Goal: Task Accomplishment & Management: Complete application form

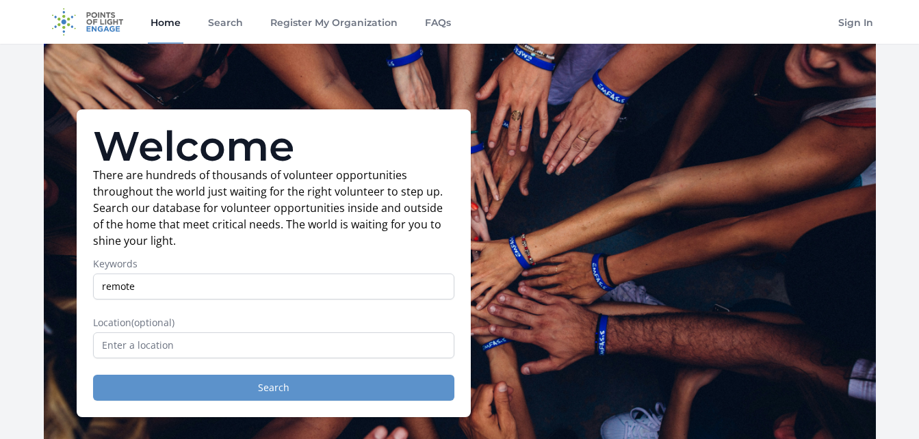
type input "remote"
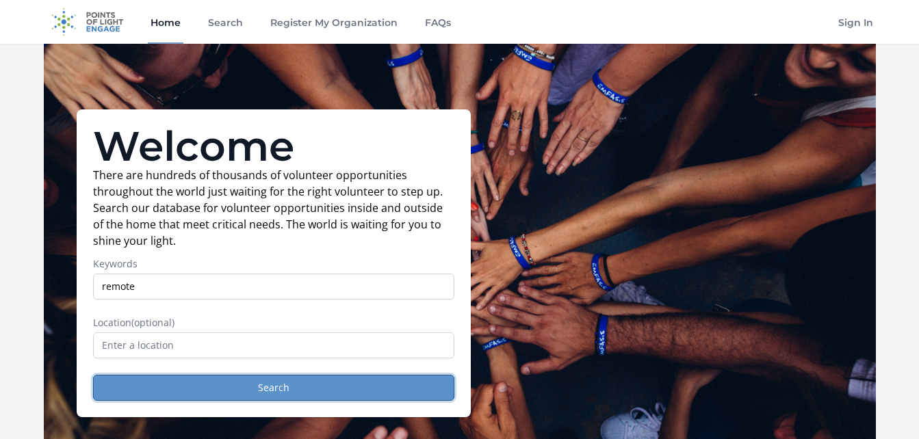
click at [294, 385] on button "Search" at bounding box center [273, 388] width 361 height 26
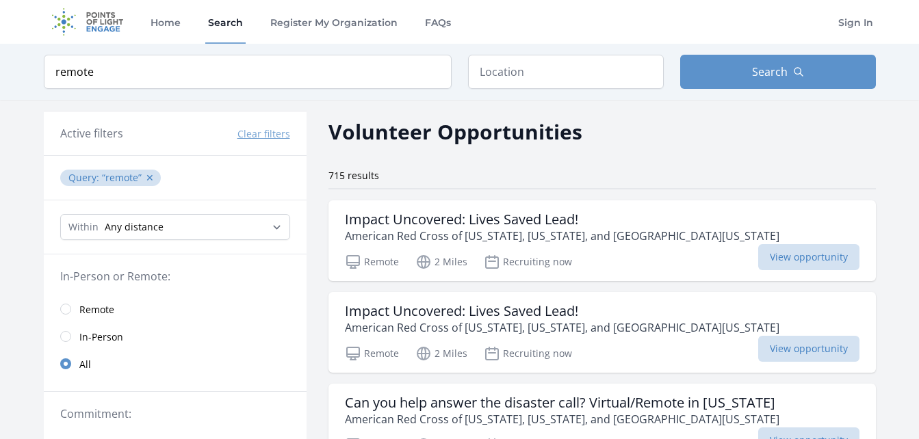
click at [84, 305] on span "Remote" at bounding box center [96, 310] width 35 height 14
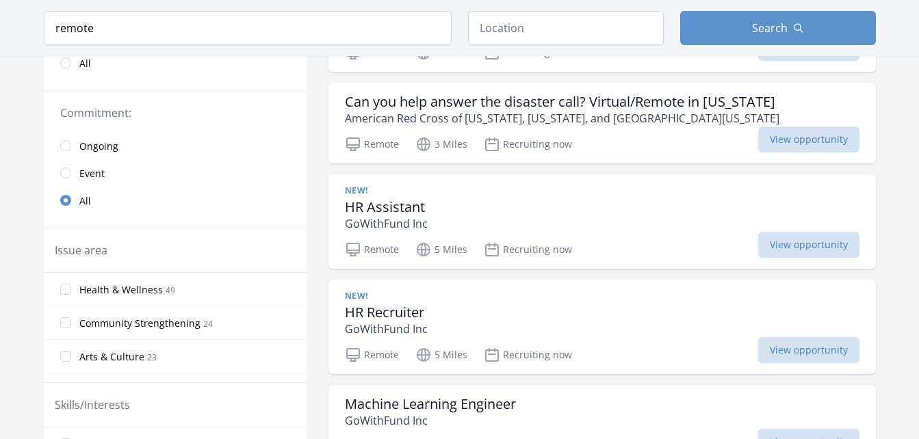
scroll to position [329, 0]
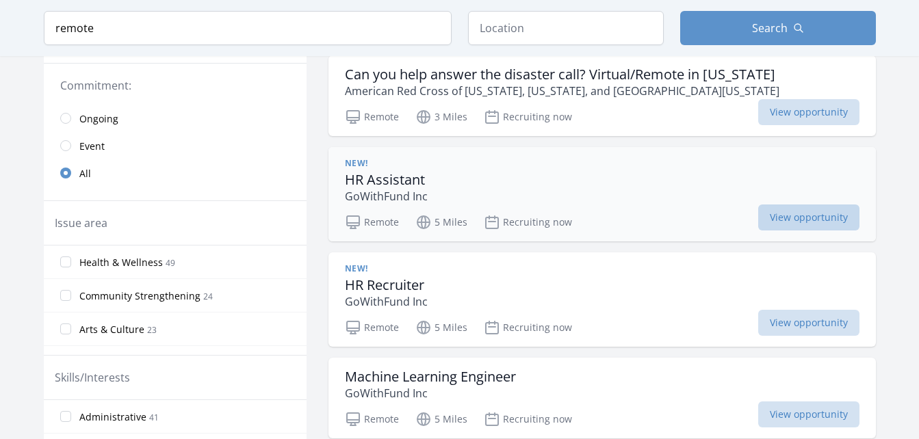
click at [758, 214] on span "View opportunity" at bounding box center [808, 218] width 101 height 26
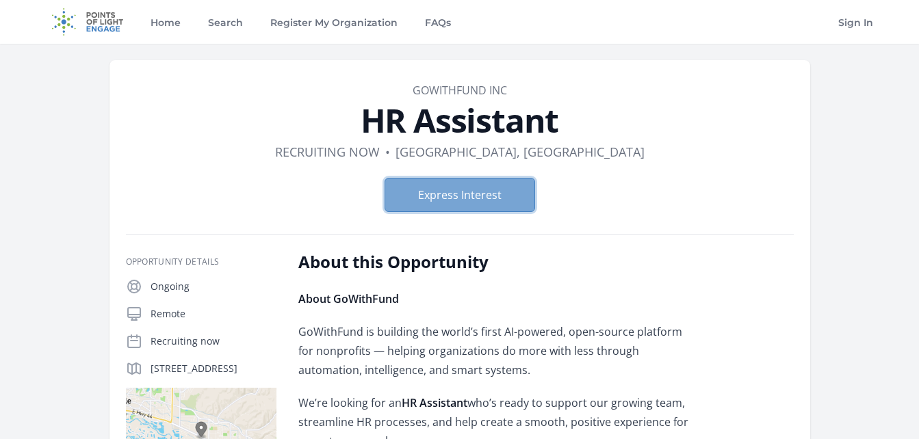
click at [497, 197] on button "Express Interest" at bounding box center [460, 195] width 151 height 34
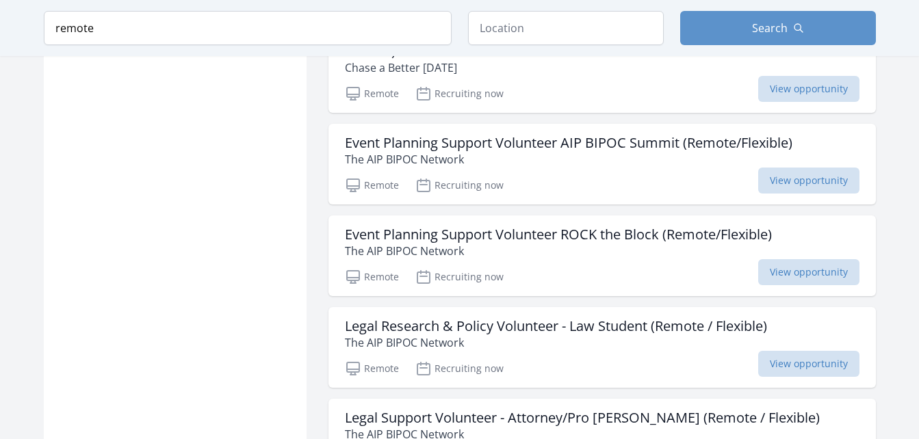
scroll to position [1358, 0]
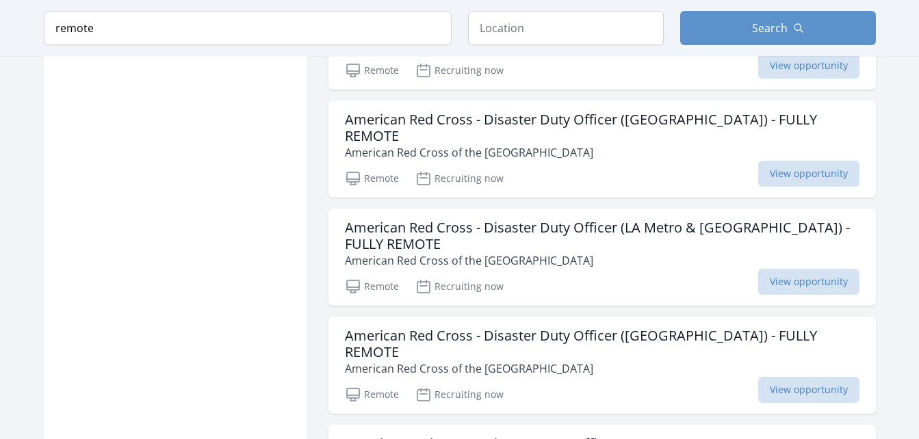
scroll to position [2946, 0]
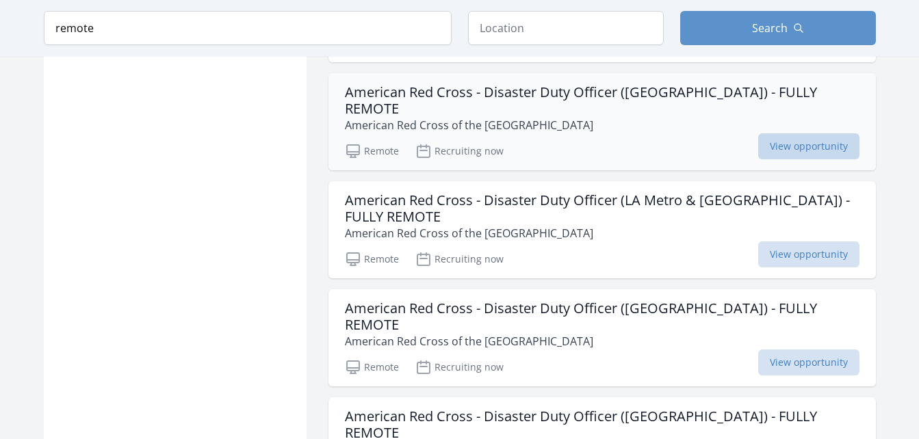
click at [788, 133] on span "View opportunity" at bounding box center [808, 146] width 101 height 26
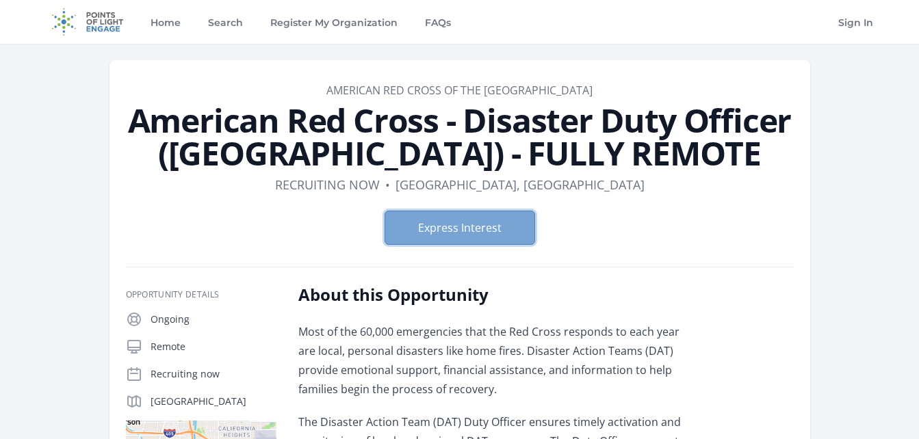
click at [511, 216] on button "Express Interest" at bounding box center [460, 228] width 151 height 34
